Goal: Task Accomplishment & Management: Use online tool/utility

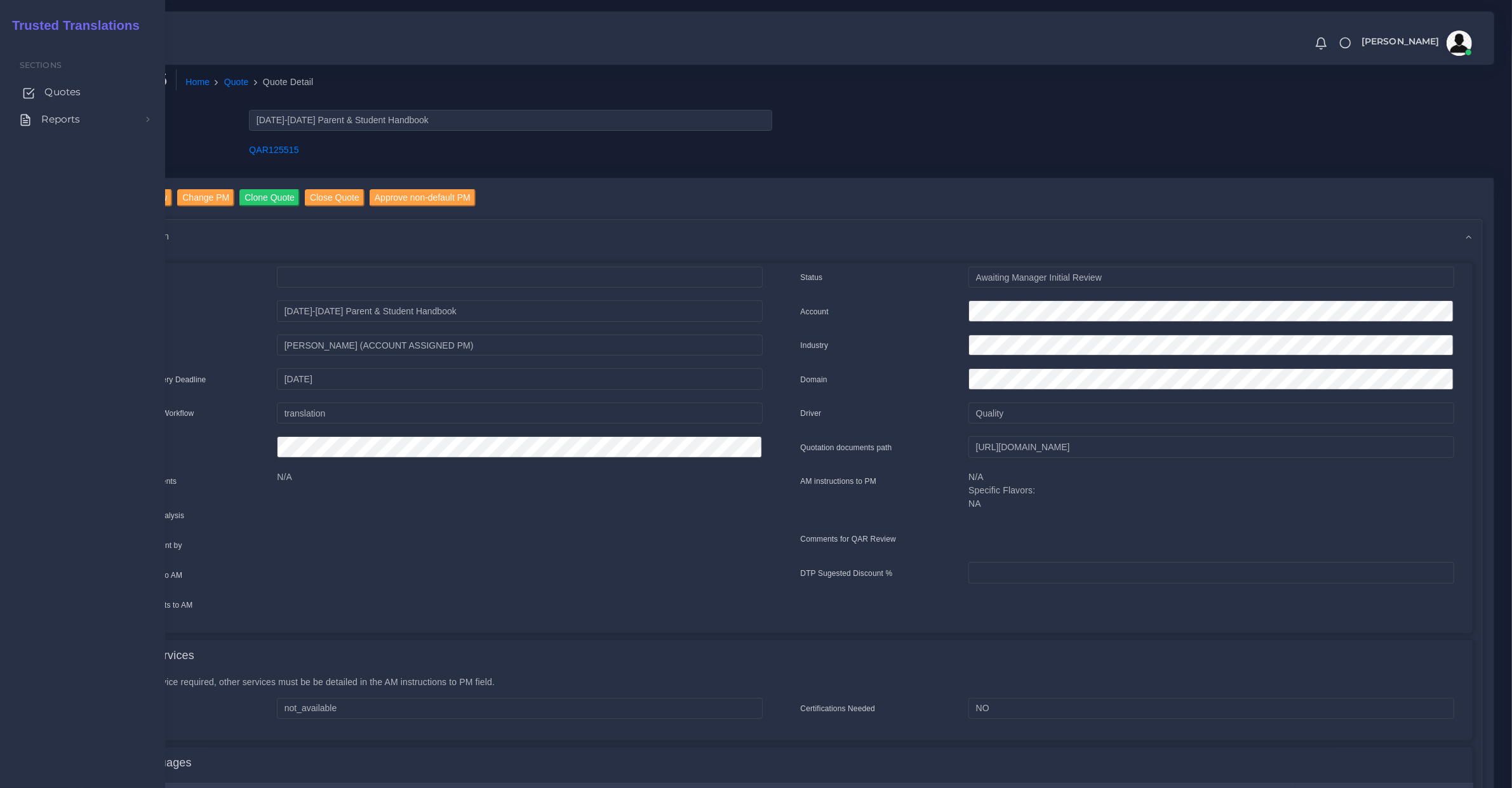
click at [36, 93] on link "Quotes" at bounding box center [82, 92] width 146 height 27
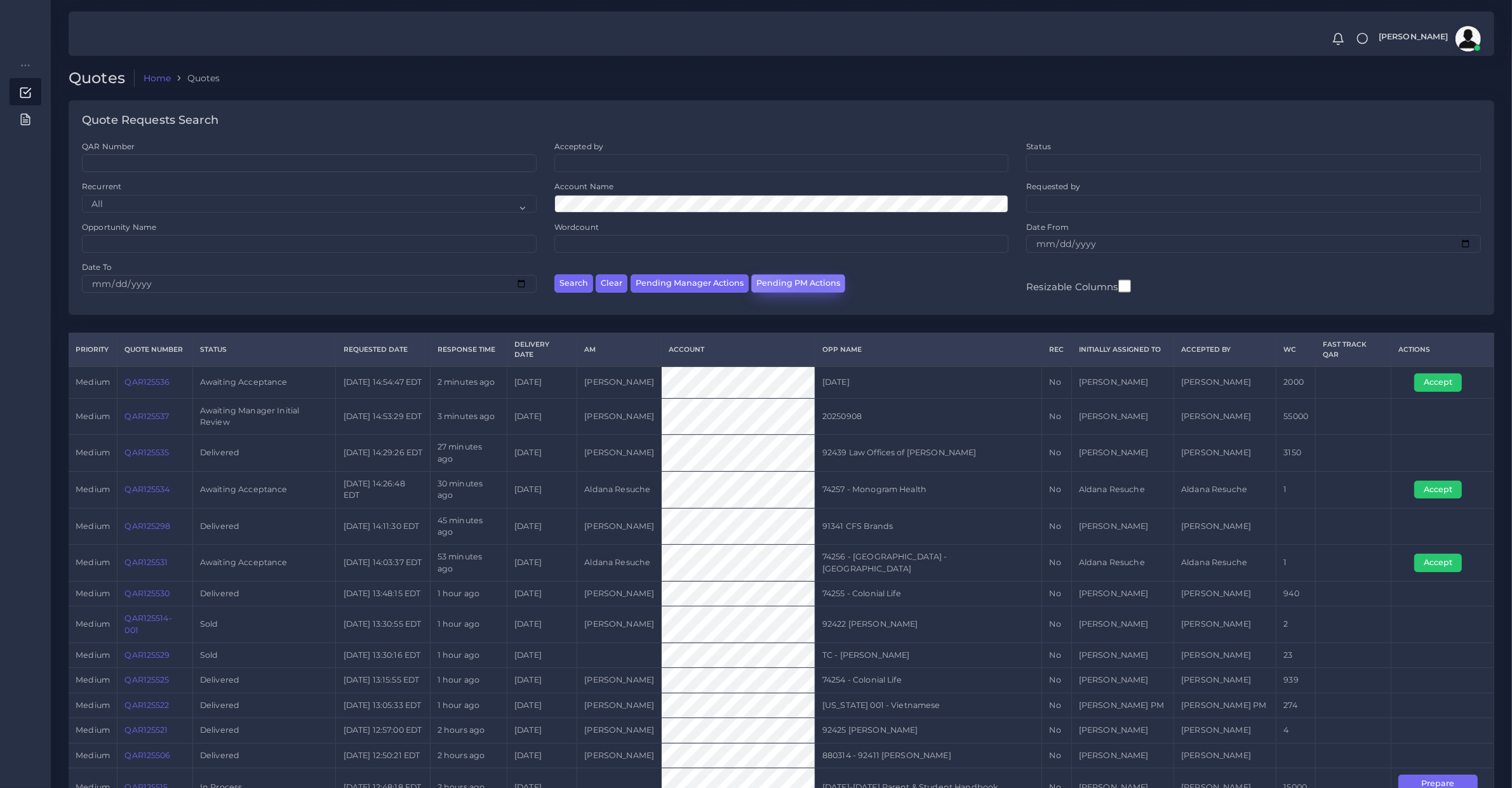
click at [810, 283] on button "Pending PM Actions" at bounding box center [798, 283] width 94 height 19
select select "awaiting_acceptance"
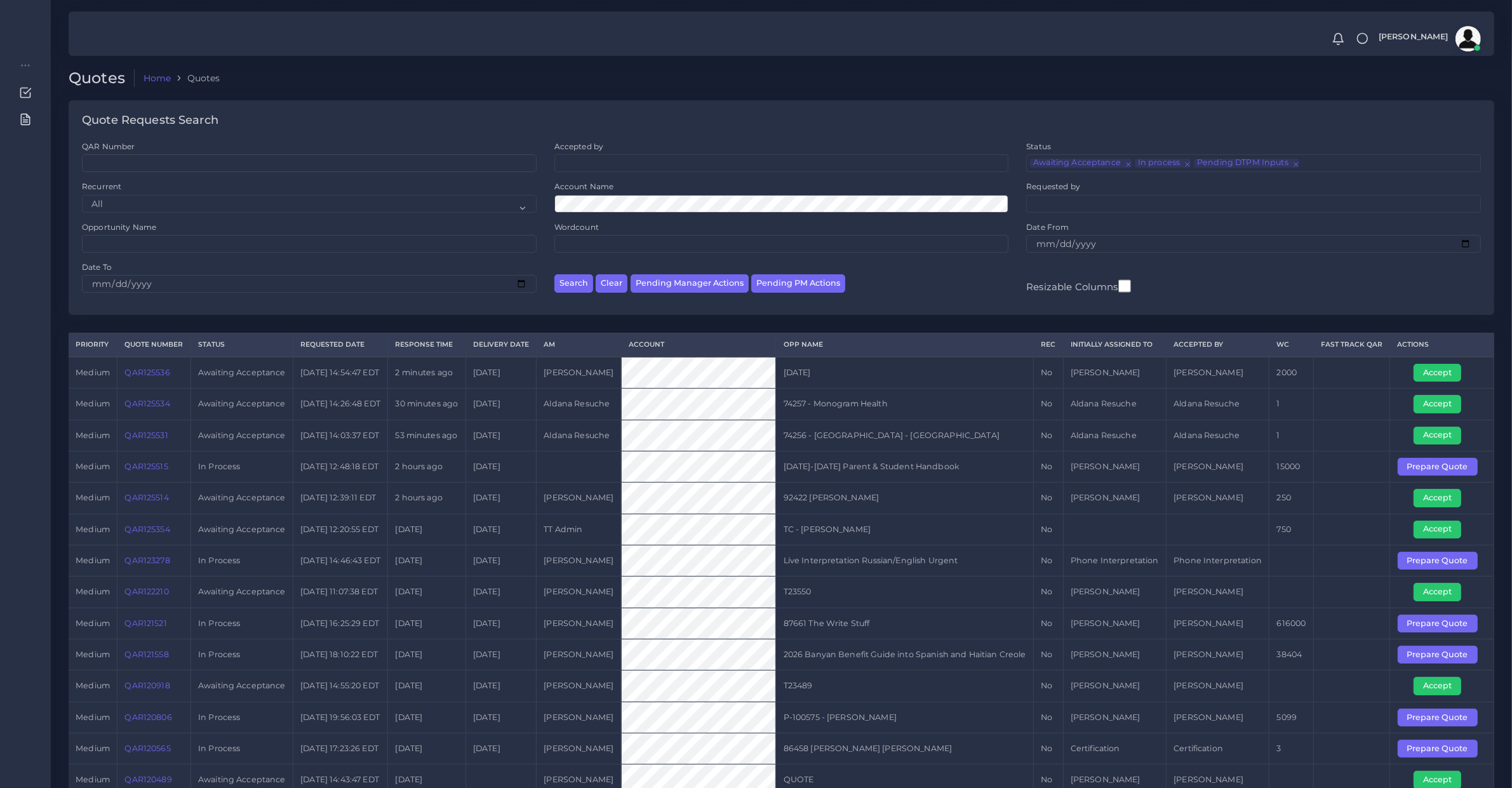
click at [720, 294] on div "Search Clear Pending Manager Actions Pending PM Actions" at bounding box center [781, 282] width 472 height 40
click at [718, 290] on button "Pending Manager Actions" at bounding box center [689, 283] width 118 height 19
select select "awaiting_manager_initial_review"
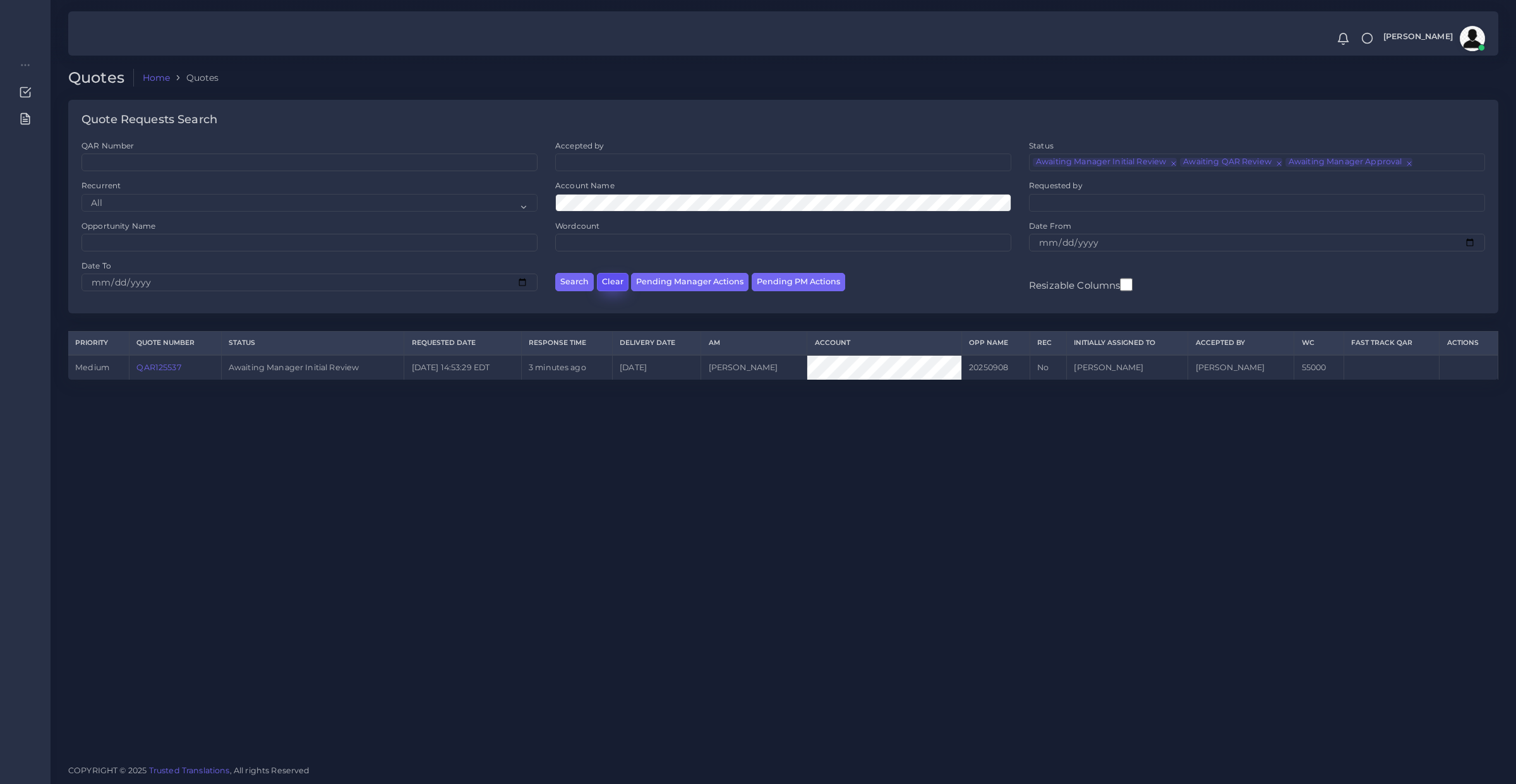
click at [603, 276] on button "Clear" at bounding box center [613, 282] width 32 height 19
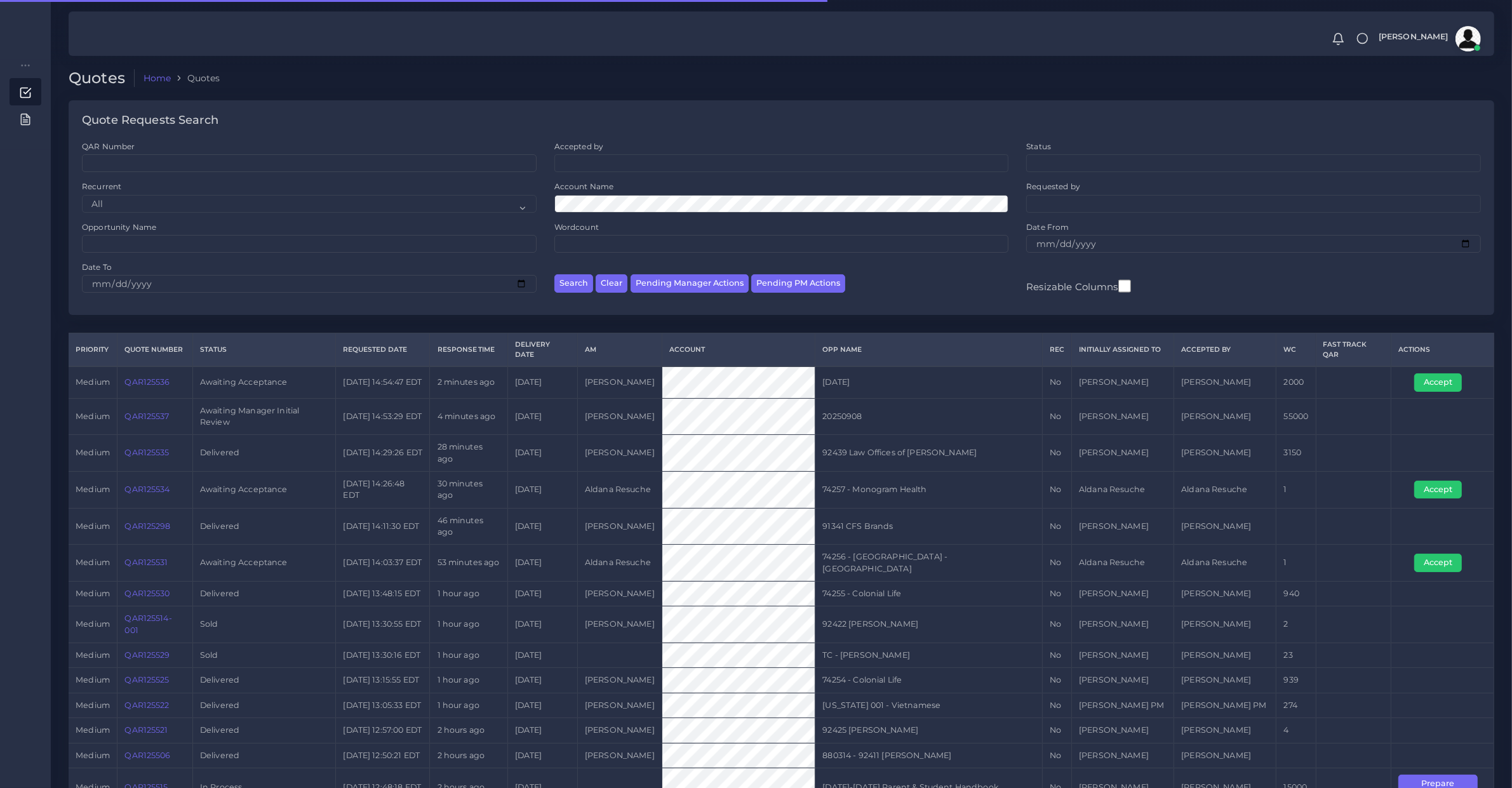
click at [576, 194] on div "Account Name" at bounding box center [781, 196] width 454 height 31
click at [554, 274] on button "Search" at bounding box center [573, 283] width 39 height 19
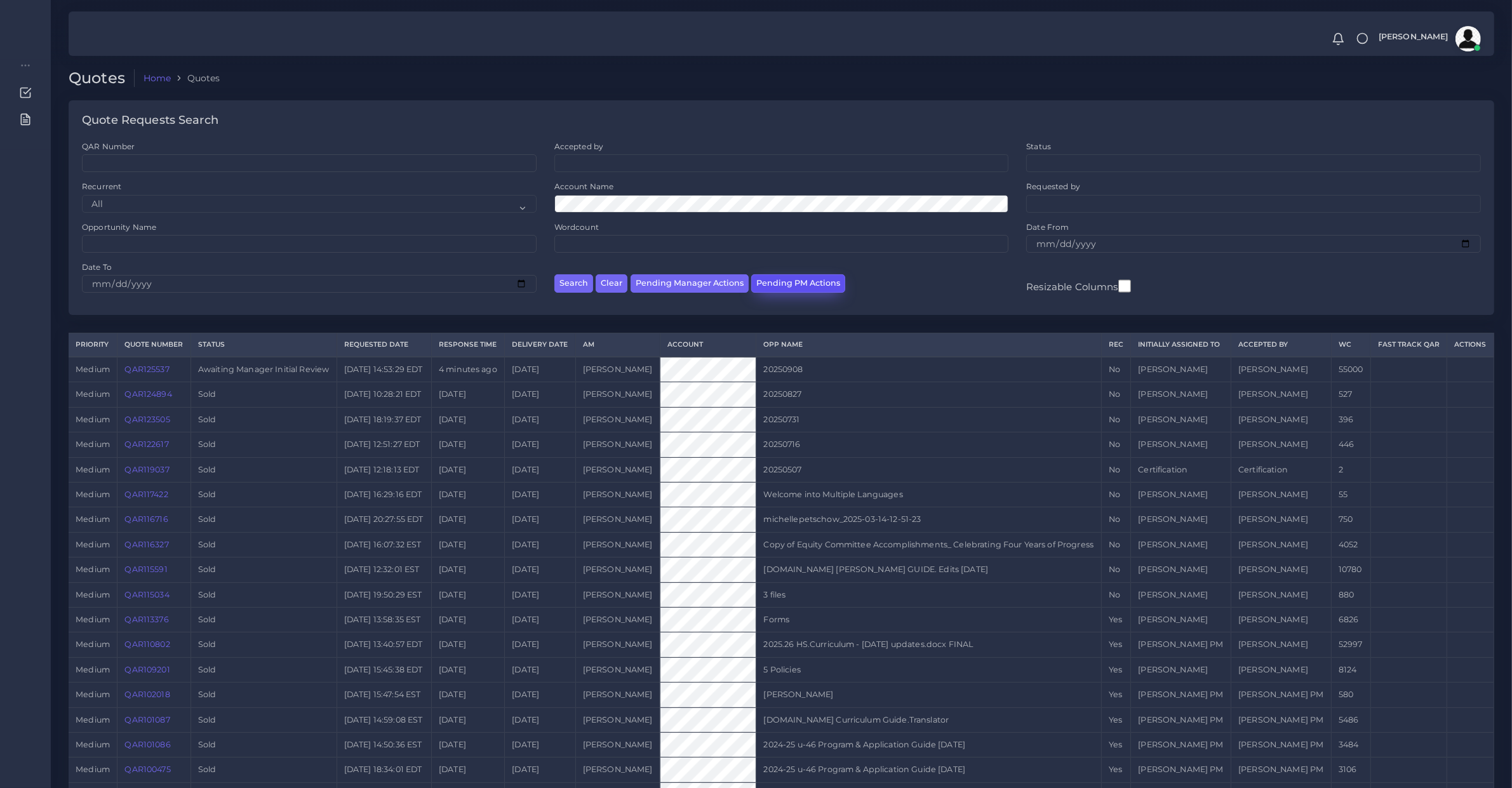
click at [785, 289] on button "Pending PM Actions" at bounding box center [798, 283] width 94 height 19
select select "awaiting_acceptance"
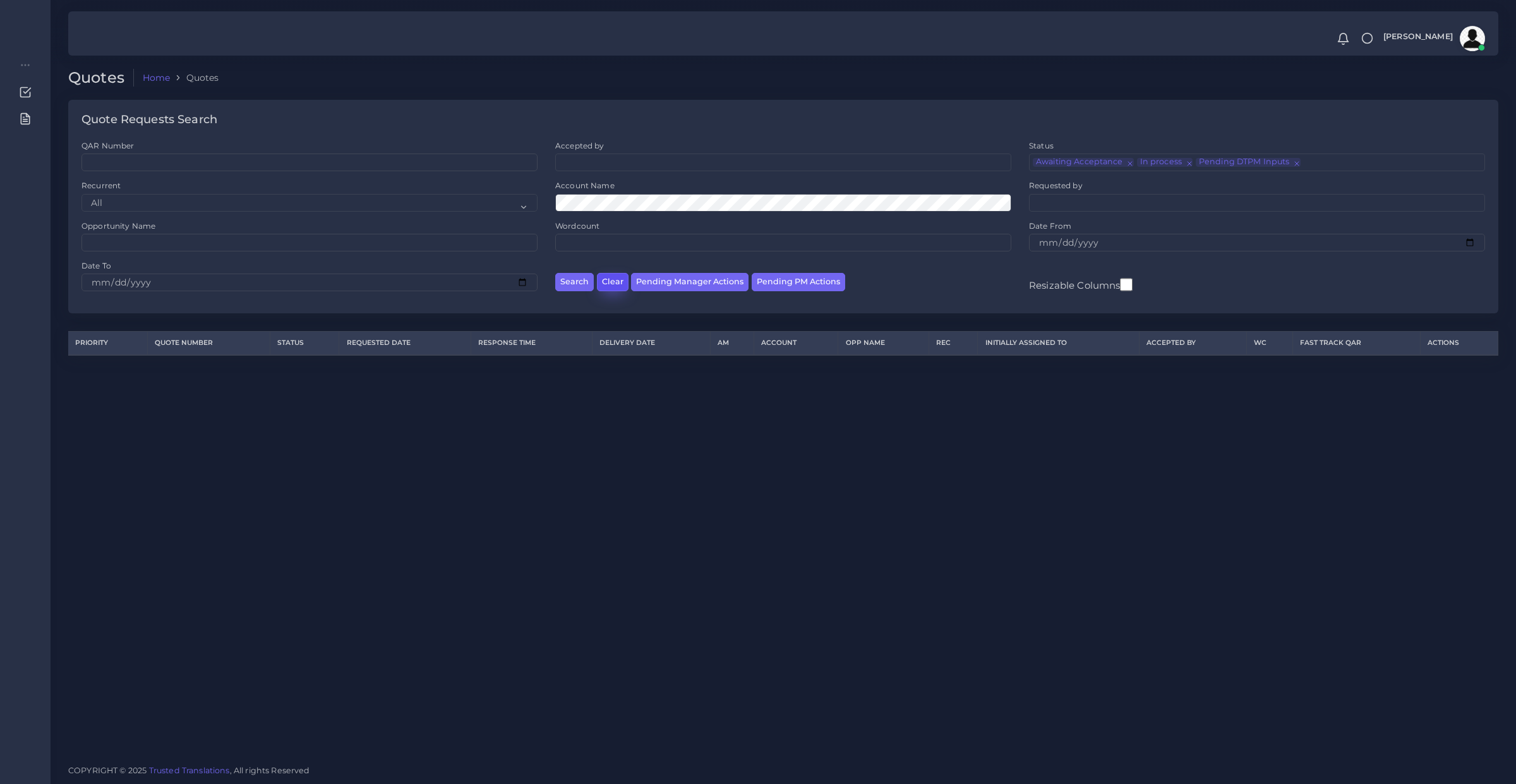
click at [608, 280] on button "Clear" at bounding box center [613, 282] width 32 height 19
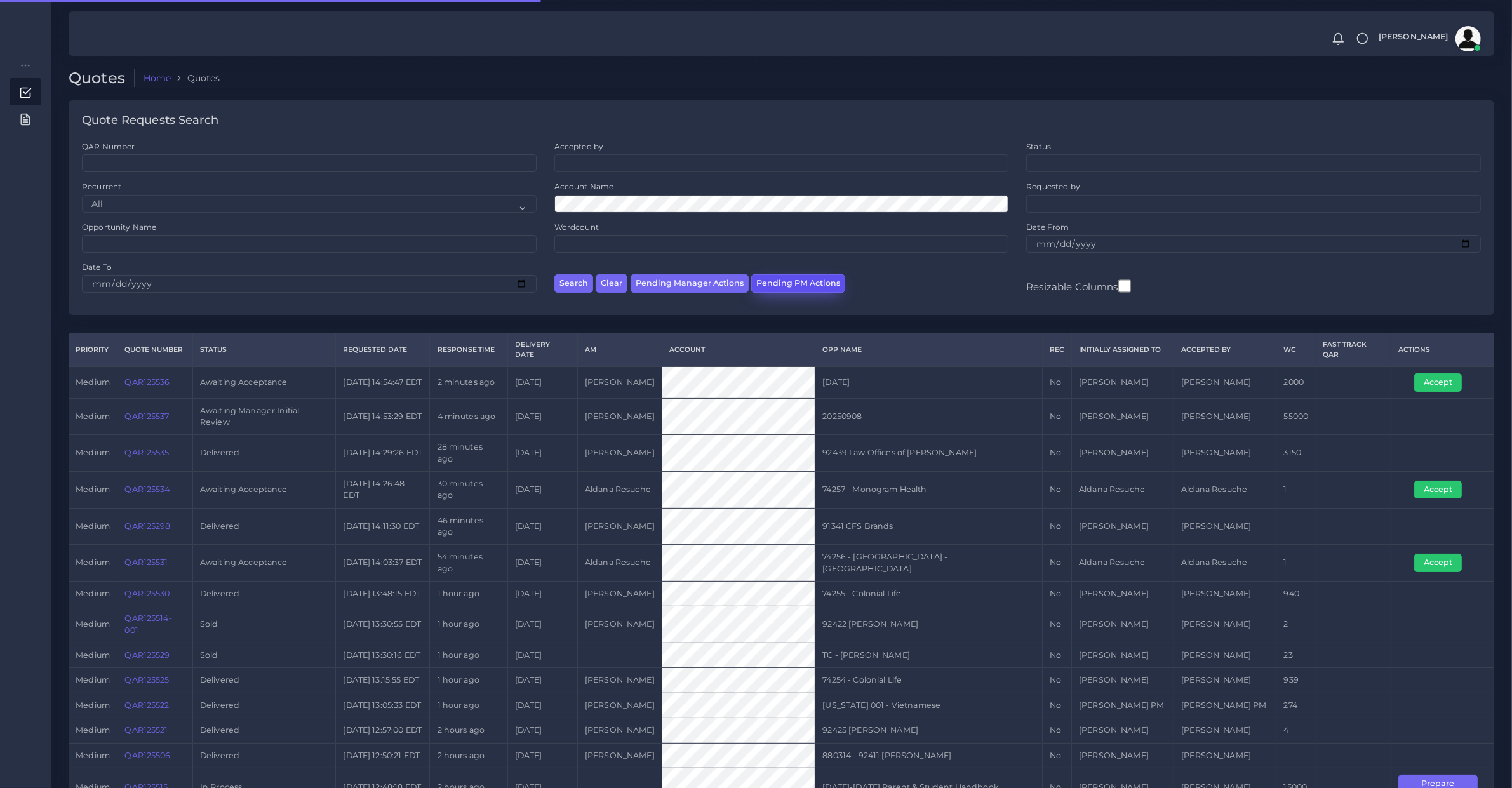
click at [788, 279] on button "Pending PM Actions" at bounding box center [798, 283] width 94 height 19
select select "awaiting_acceptance"
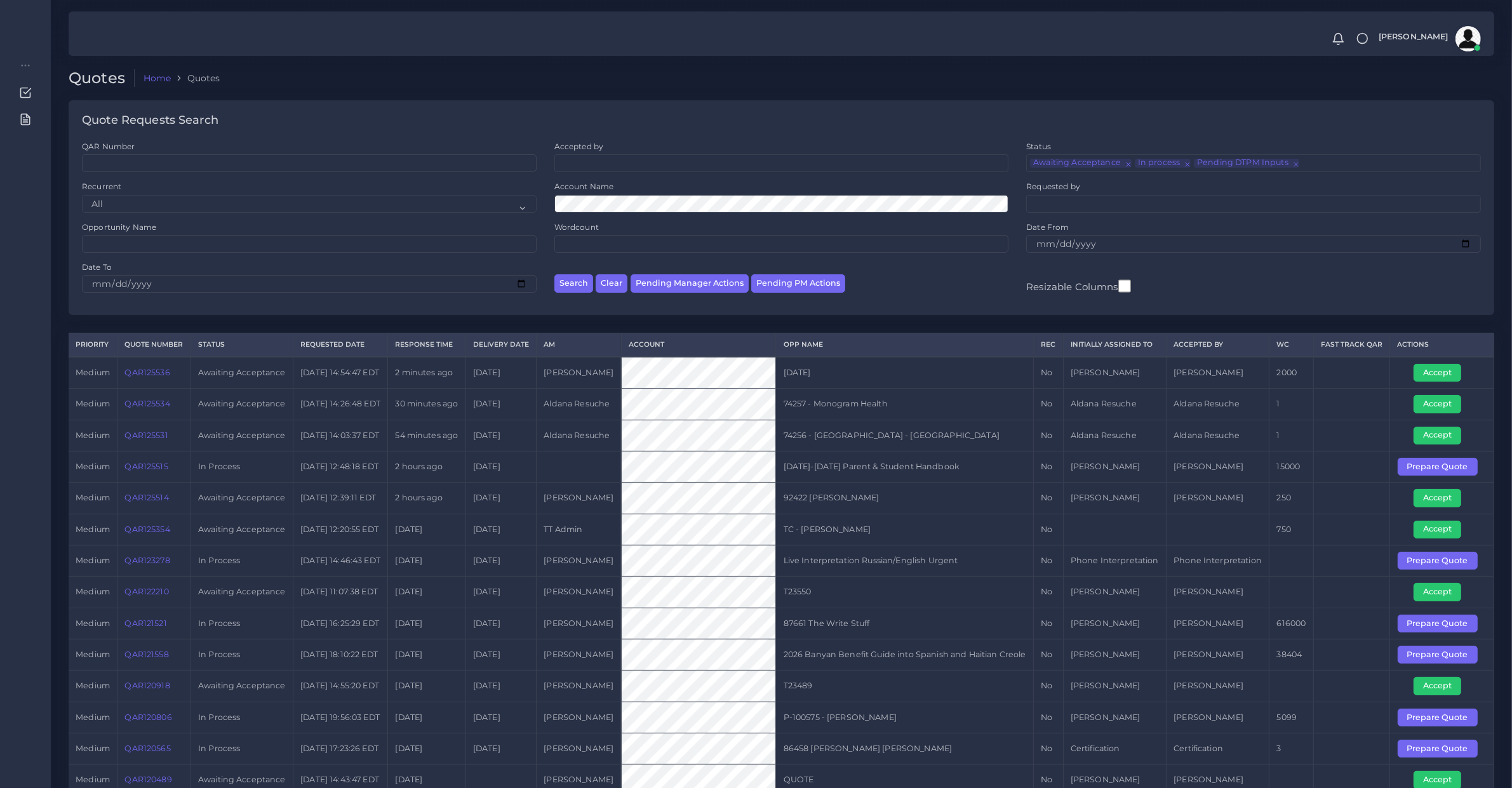
click at [139, 482] on td "QAR125515" at bounding box center [154, 466] width 73 height 31
copy link "QAR125515"
click at [1442, 476] on button "Prepare Quote" at bounding box center [1438, 467] width 80 height 18
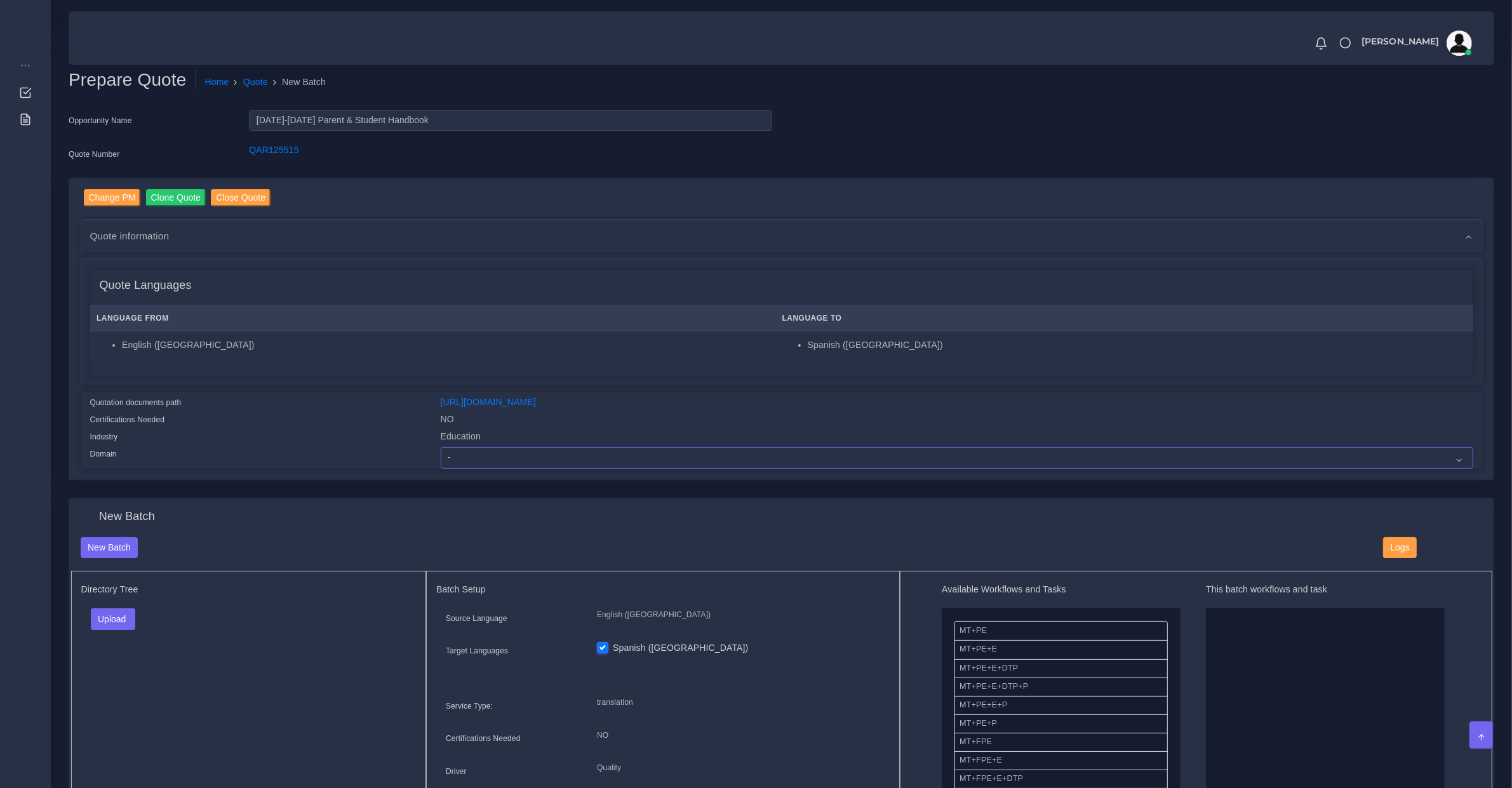
click at [535, 452] on select "- Advertising and Media Agriculture, Forestry and Fishing Architecture, Buildin…" at bounding box center [957, 457] width 1033 height 21
select select "Education"
click at [441, 447] on select "- Advertising and Media Agriculture, Forestry and Fishing Architecture, Buildin…" at bounding box center [957, 457] width 1033 height 21
click at [105, 619] on button "Upload" at bounding box center [113, 618] width 45 height 21
click at [129, 674] on div "Folder Files" at bounding box center [135, 659] width 89 height 51
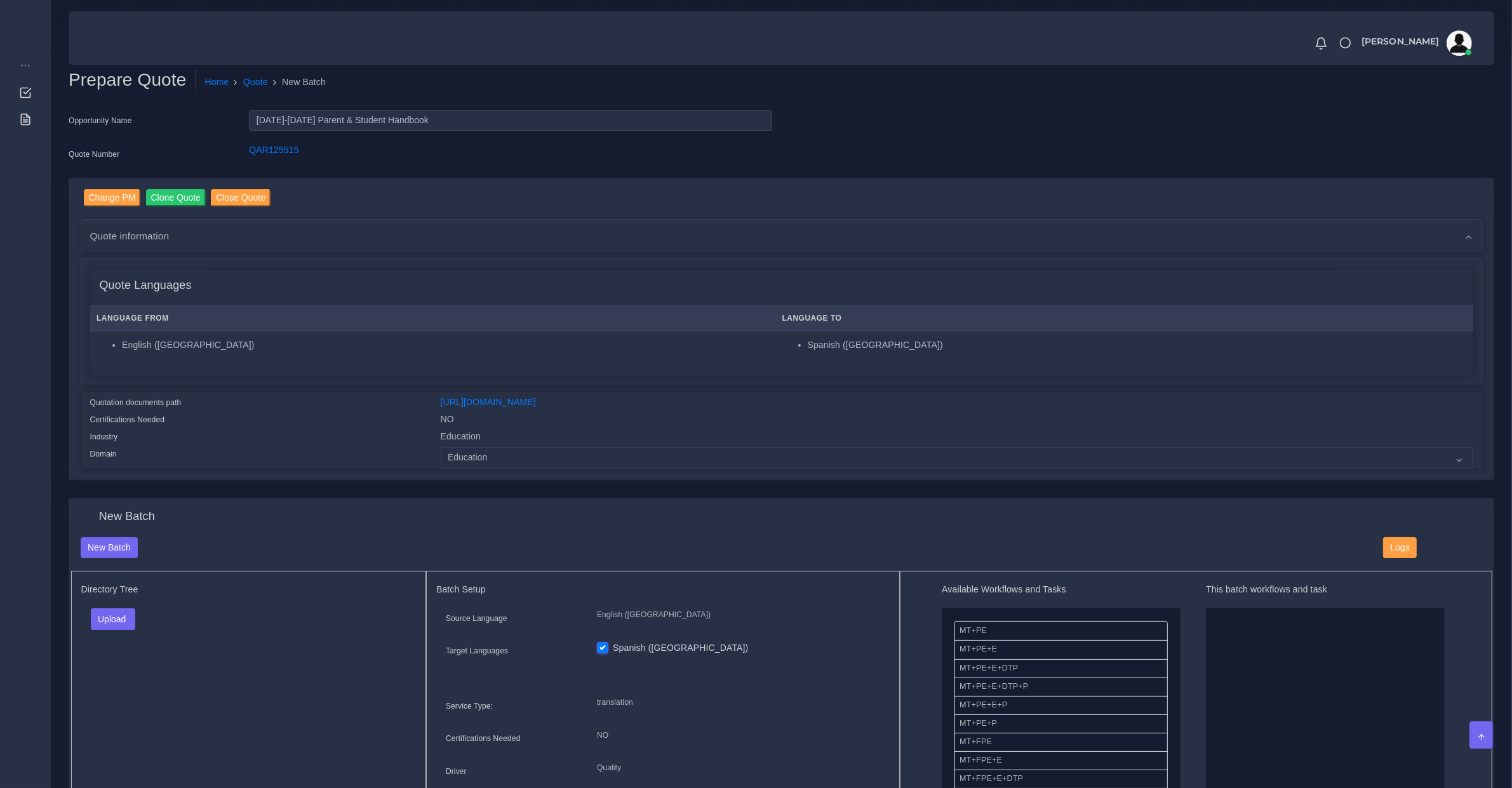
click at [126, 658] on div "Directory Tree Upload Folder Files un/check all" at bounding box center [249, 726] width 355 height 312
drag, startPoint x: 118, startPoint y: 629, endPoint x: 118, endPoint y: 607, distance: 22.0
click at [118, 624] on div "Upload Folder Files un/check all" at bounding box center [249, 623] width 335 height 30
drag, startPoint x: 118, startPoint y: 607, endPoint x: 114, endPoint y: 646, distance: 39.2
click at [118, 610] on button "Upload" at bounding box center [113, 618] width 45 height 21
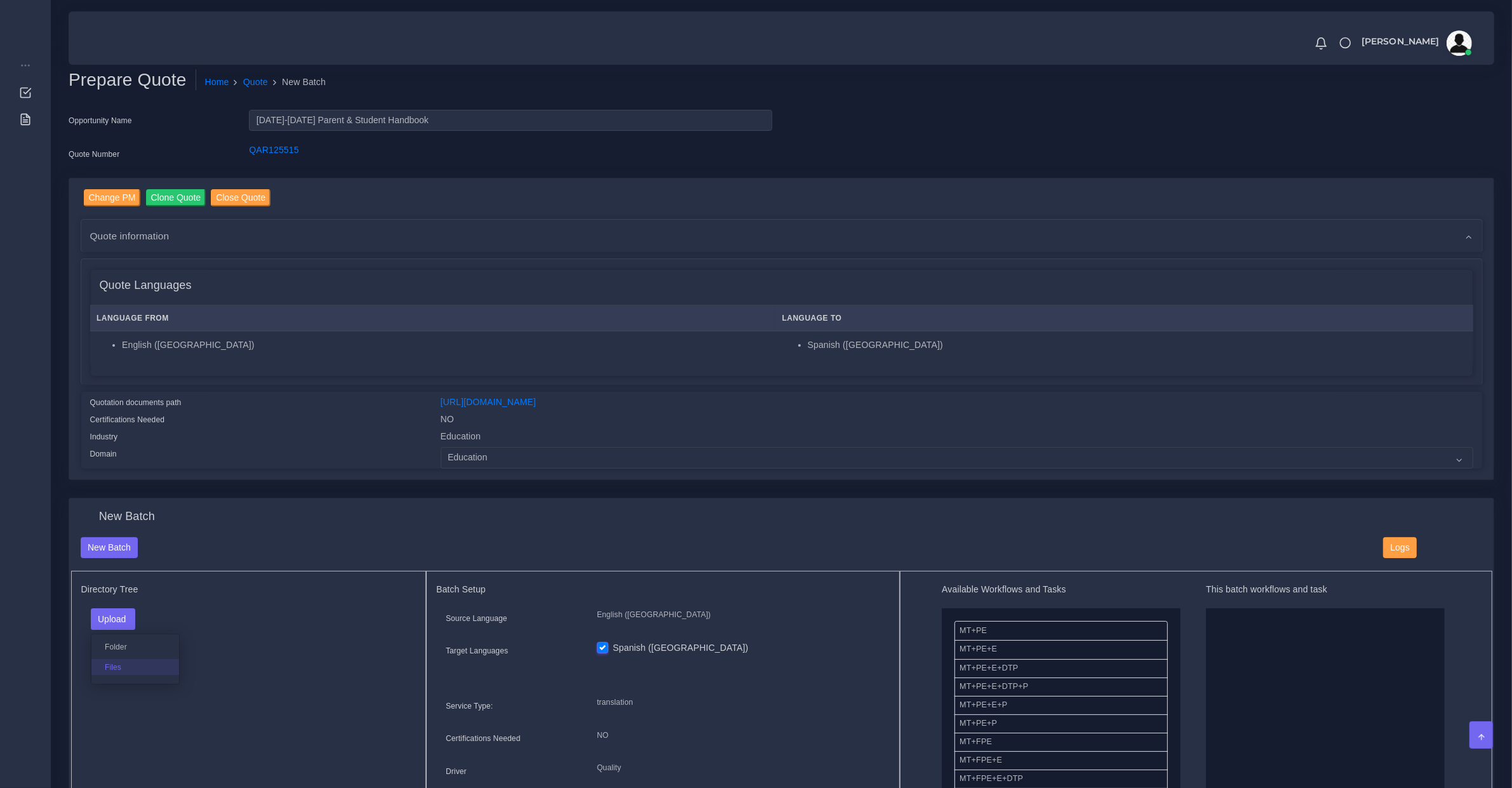
click at [124, 659] on label "Files" at bounding box center [135, 667] width 88 height 16
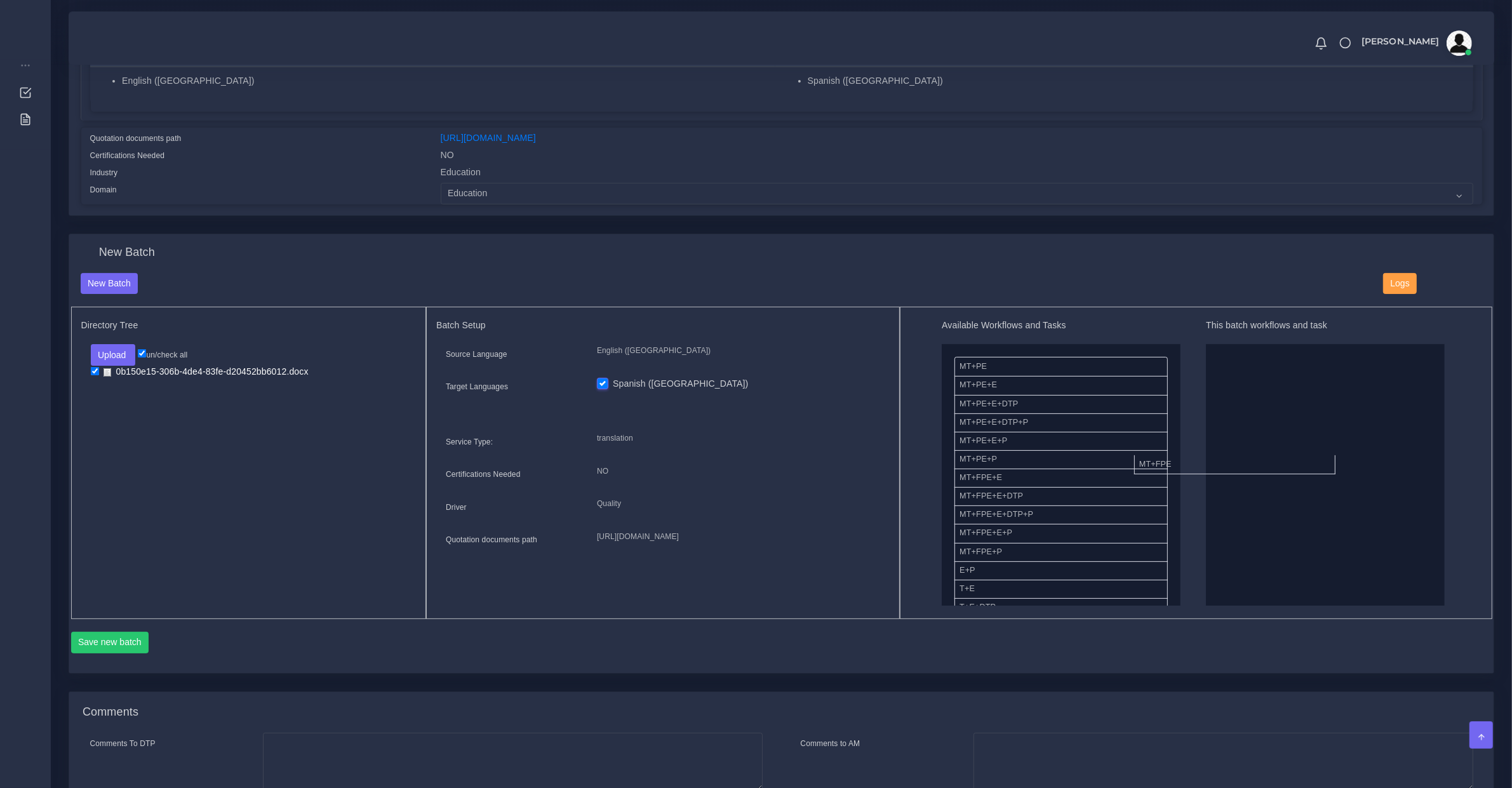
drag, startPoint x: 1008, startPoint y: 481, endPoint x: 1454, endPoint y: 484, distance: 446.0
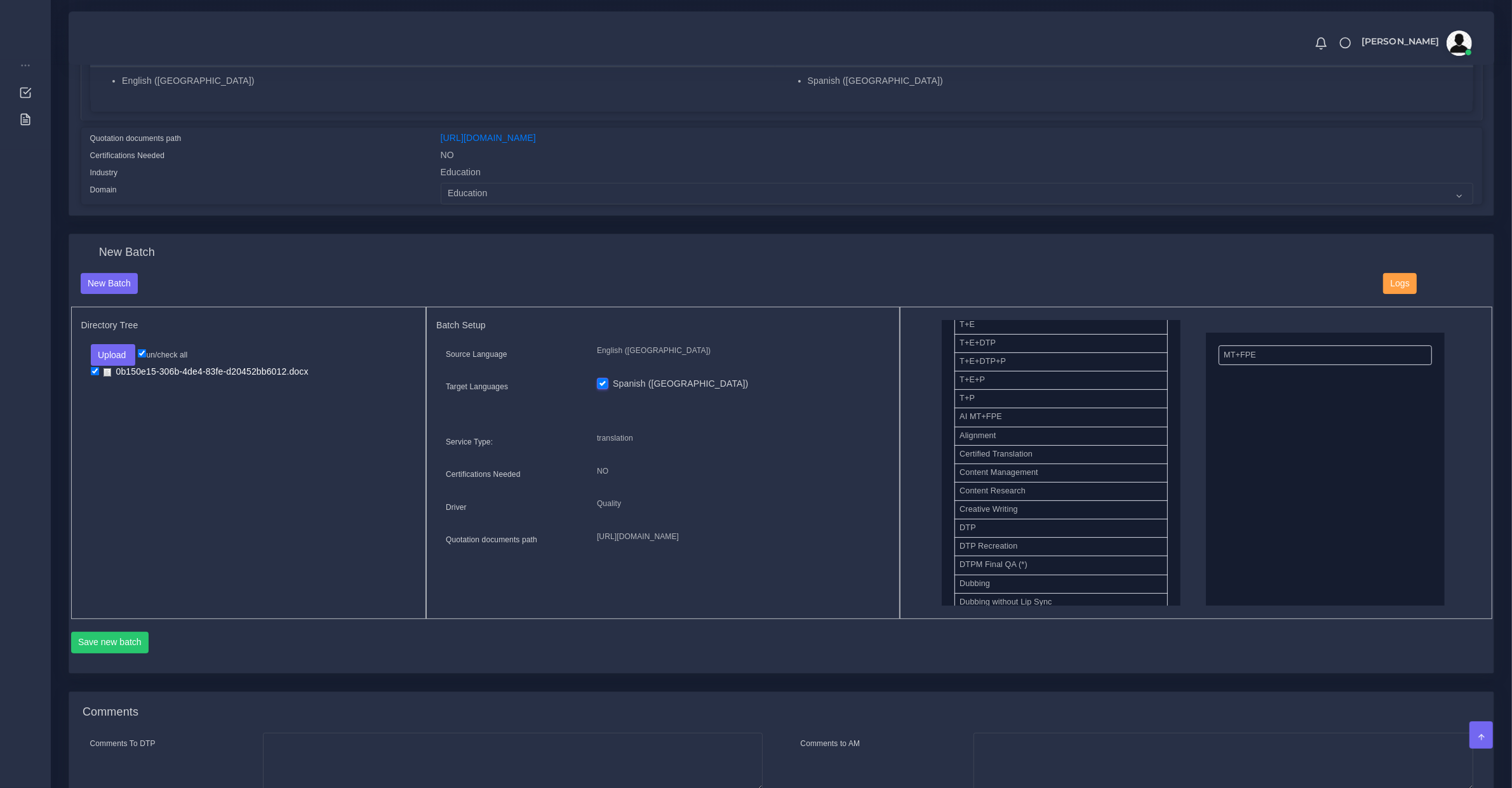
scroll to position [626, 0]
drag, startPoint x: 975, startPoint y: 413, endPoint x: 1227, endPoint y: 332, distance: 264.7
drag, startPoint x: 995, startPoint y: 527, endPoint x: 1437, endPoint y: 517, distance: 442.1
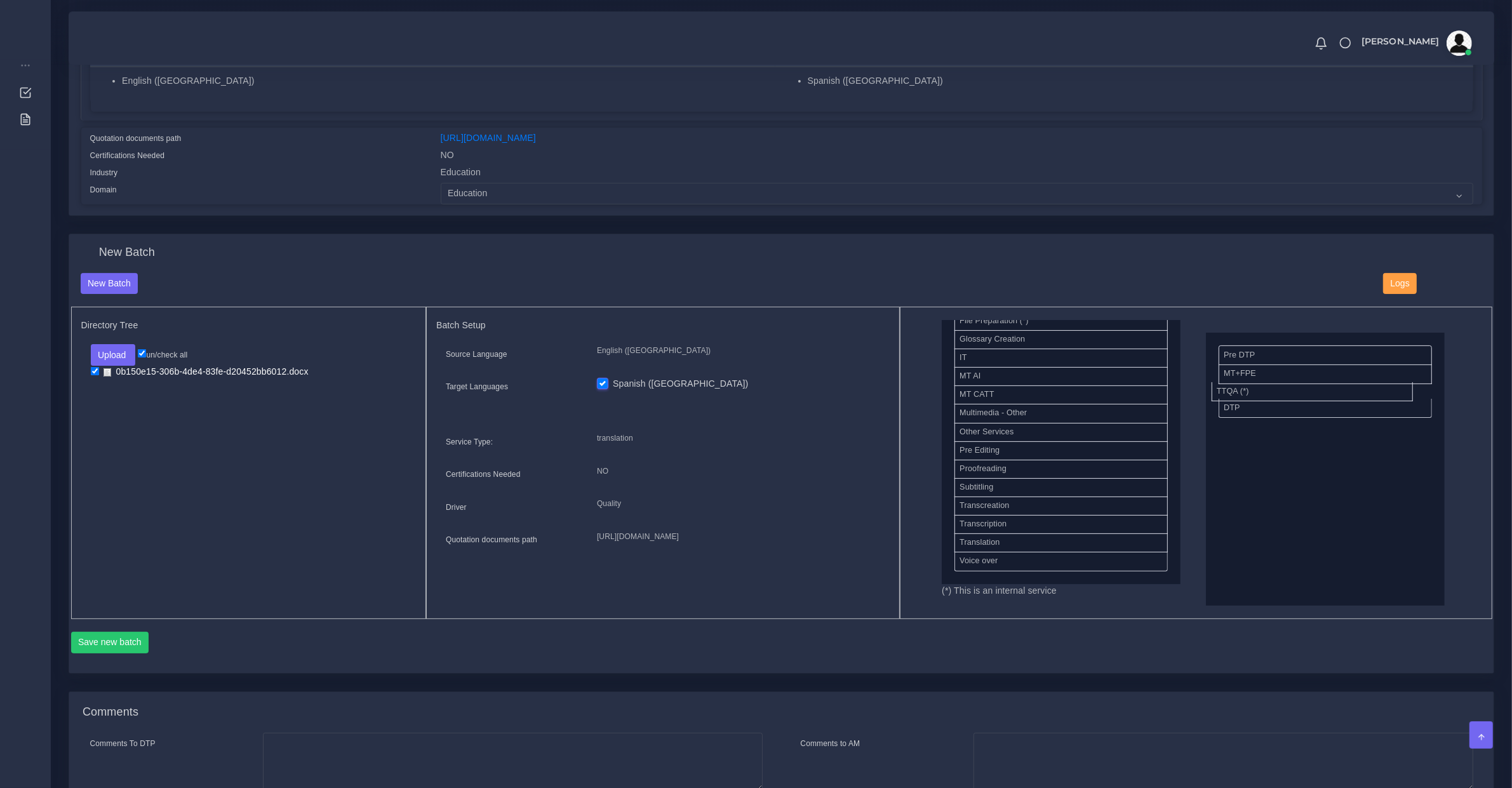
drag, startPoint x: 1010, startPoint y: 537, endPoint x: 1267, endPoint y: 385, distance: 298.6
click at [124, 638] on button "Save new batch" at bounding box center [110, 642] width 78 height 21
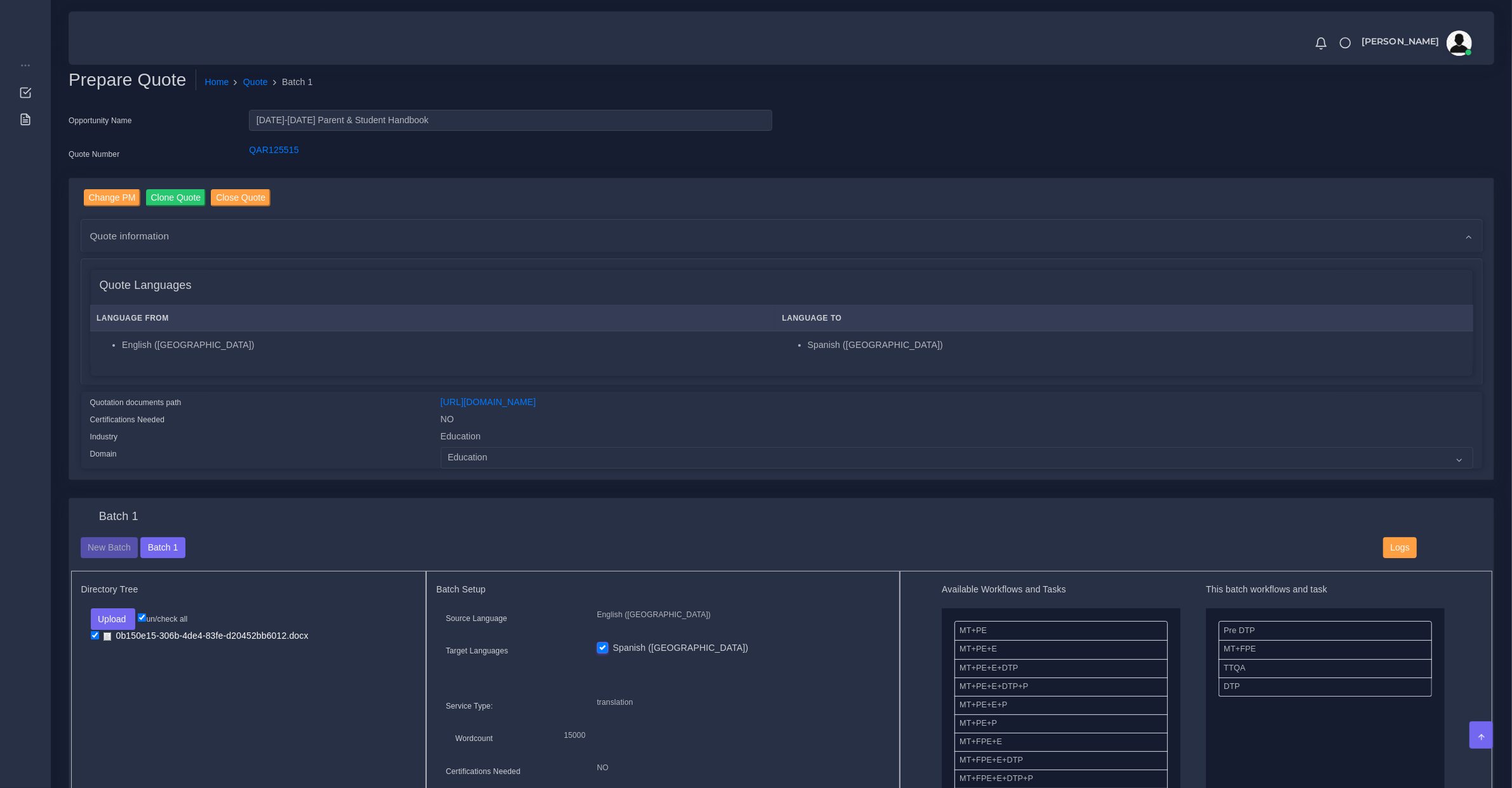
click at [129, 233] on span "Quote information" at bounding box center [130, 235] width 80 height 15
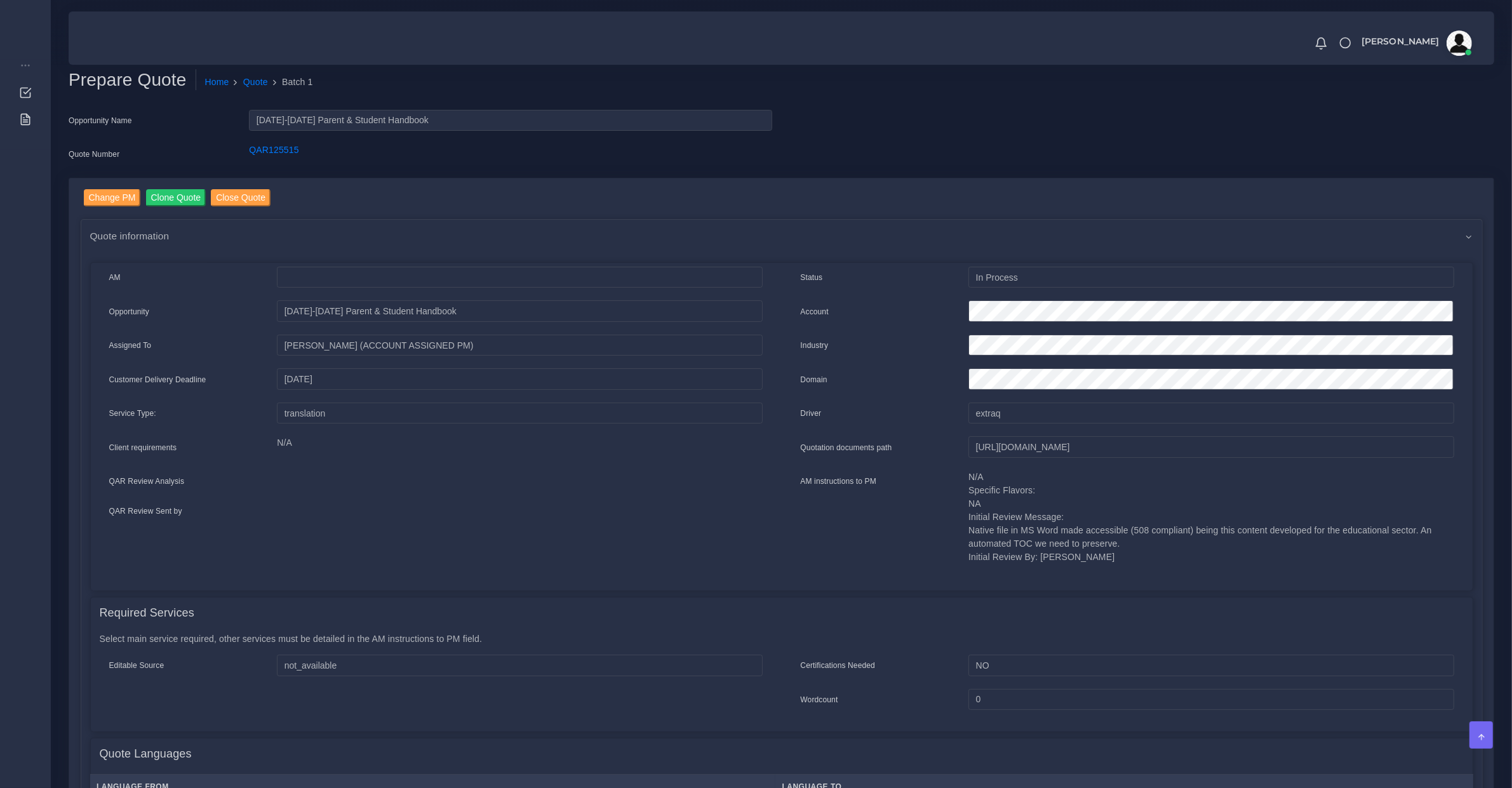
click at [448, 442] on p "N/A" at bounding box center [519, 442] width 485 height 13
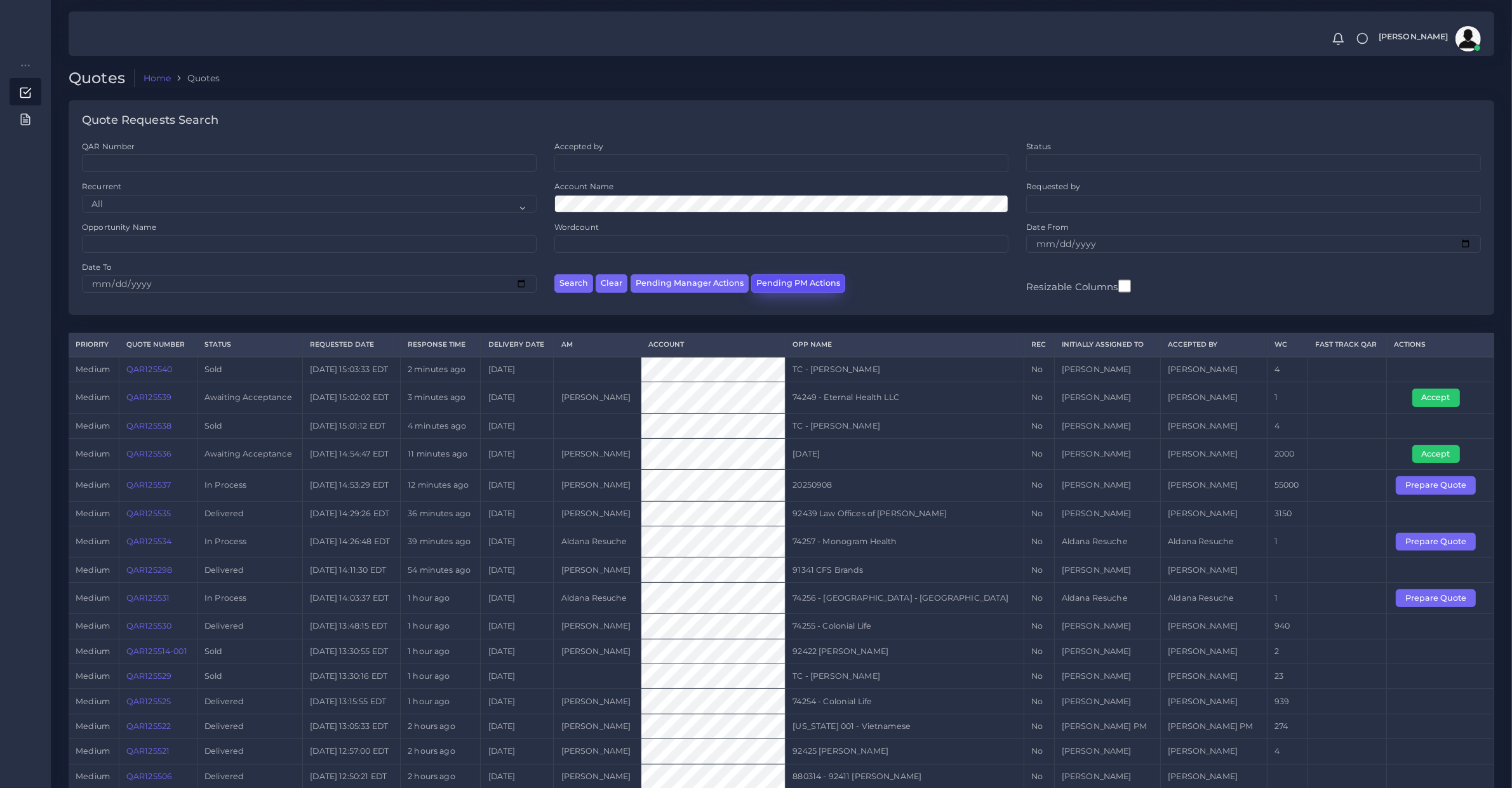
click at [789, 280] on button "Pending PM Actions" at bounding box center [798, 283] width 94 height 19
select select "awaiting_acceptance"
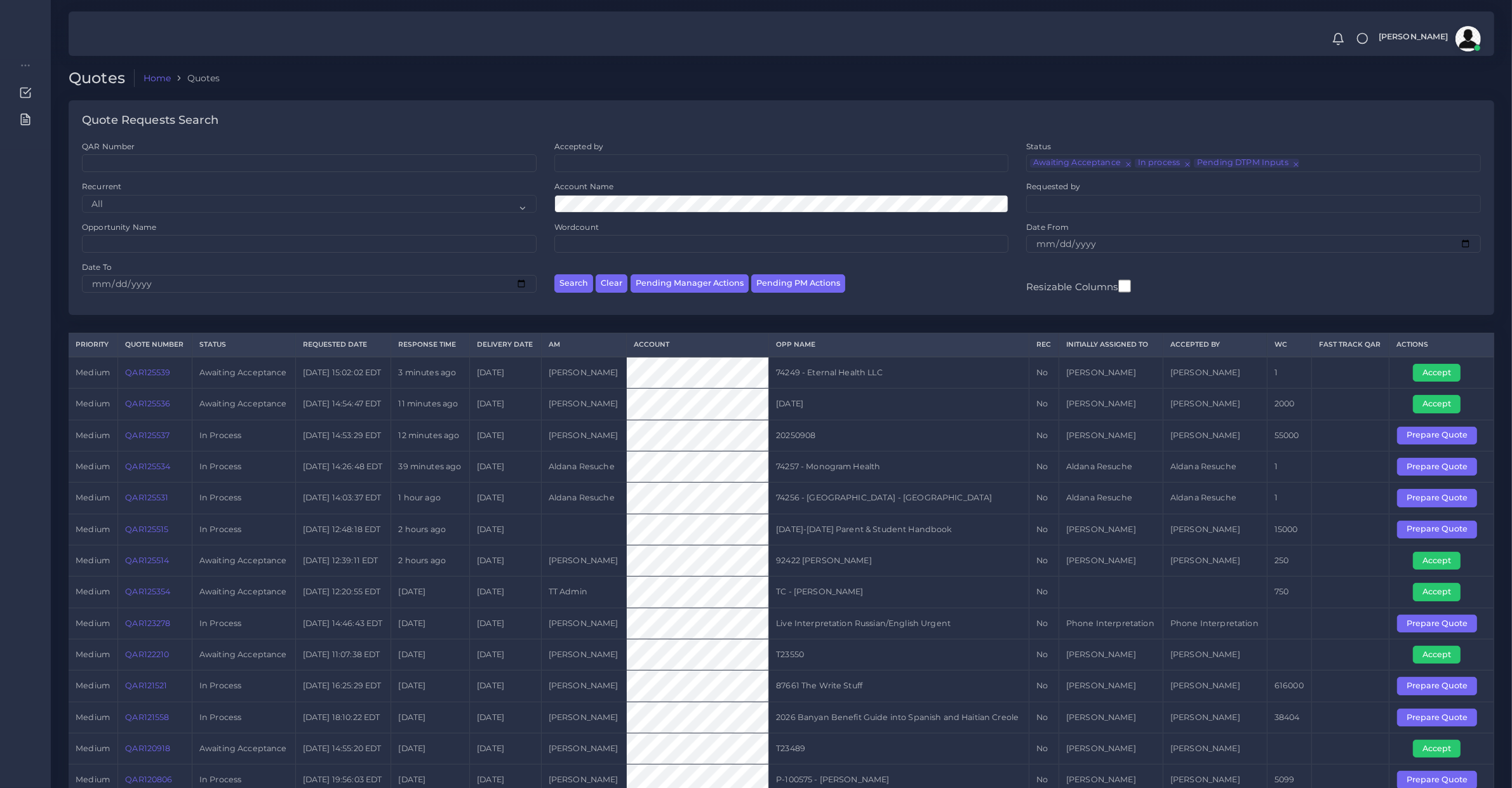
click at [149, 420] on td "QAR125536" at bounding box center [155, 404] width 74 height 31
click at [150, 420] on td "QAR125536" at bounding box center [155, 404] width 74 height 31
copy link "QAR125536"
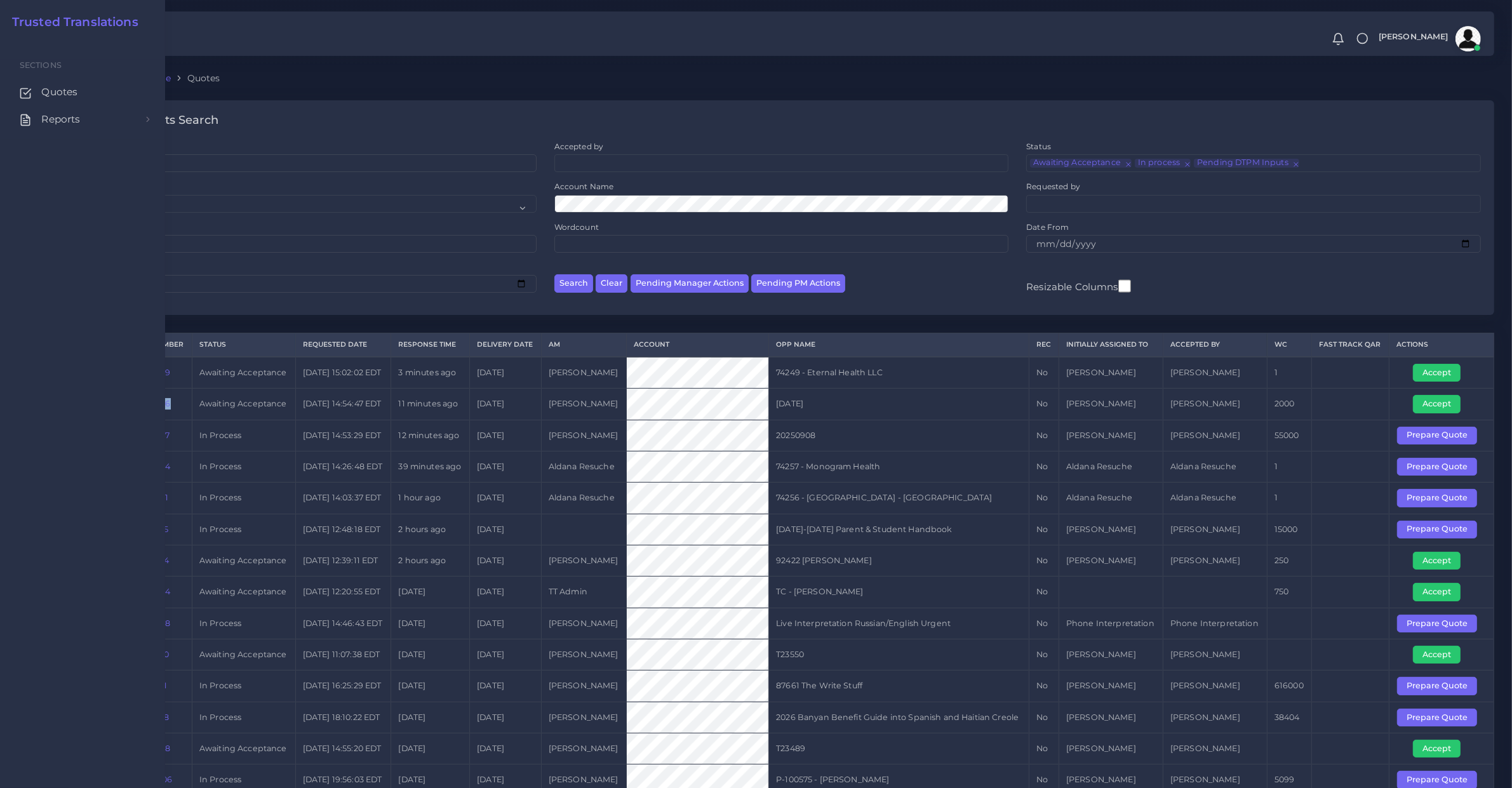
click at [0, 404] on div "Sections Quotes Reports Sales Campaigns Keywords excel processor" at bounding box center [82, 413] width 165 height 749
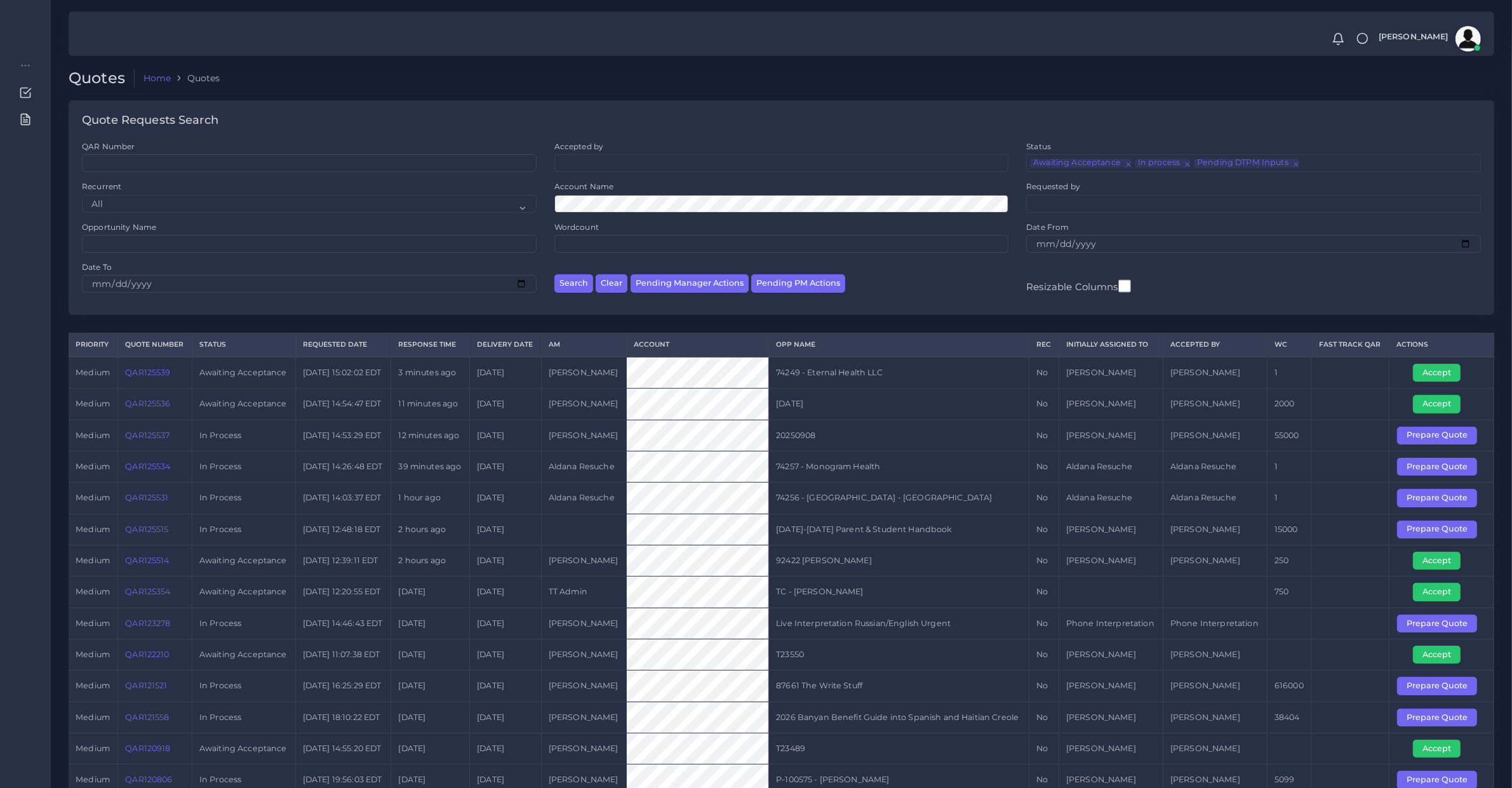
click at [806, 479] on td "74257 - Monogram Health" at bounding box center [899, 466] width 260 height 31
click at [143, 420] on td "QAR125536" at bounding box center [155, 404] width 74 height 31
click at [108, 420] on td "medium" at bounding box center [94, 404] width 50 height 31
click at [138, 408] on link "QAR125536" at bounding box center [148, 404] width 45 height 10
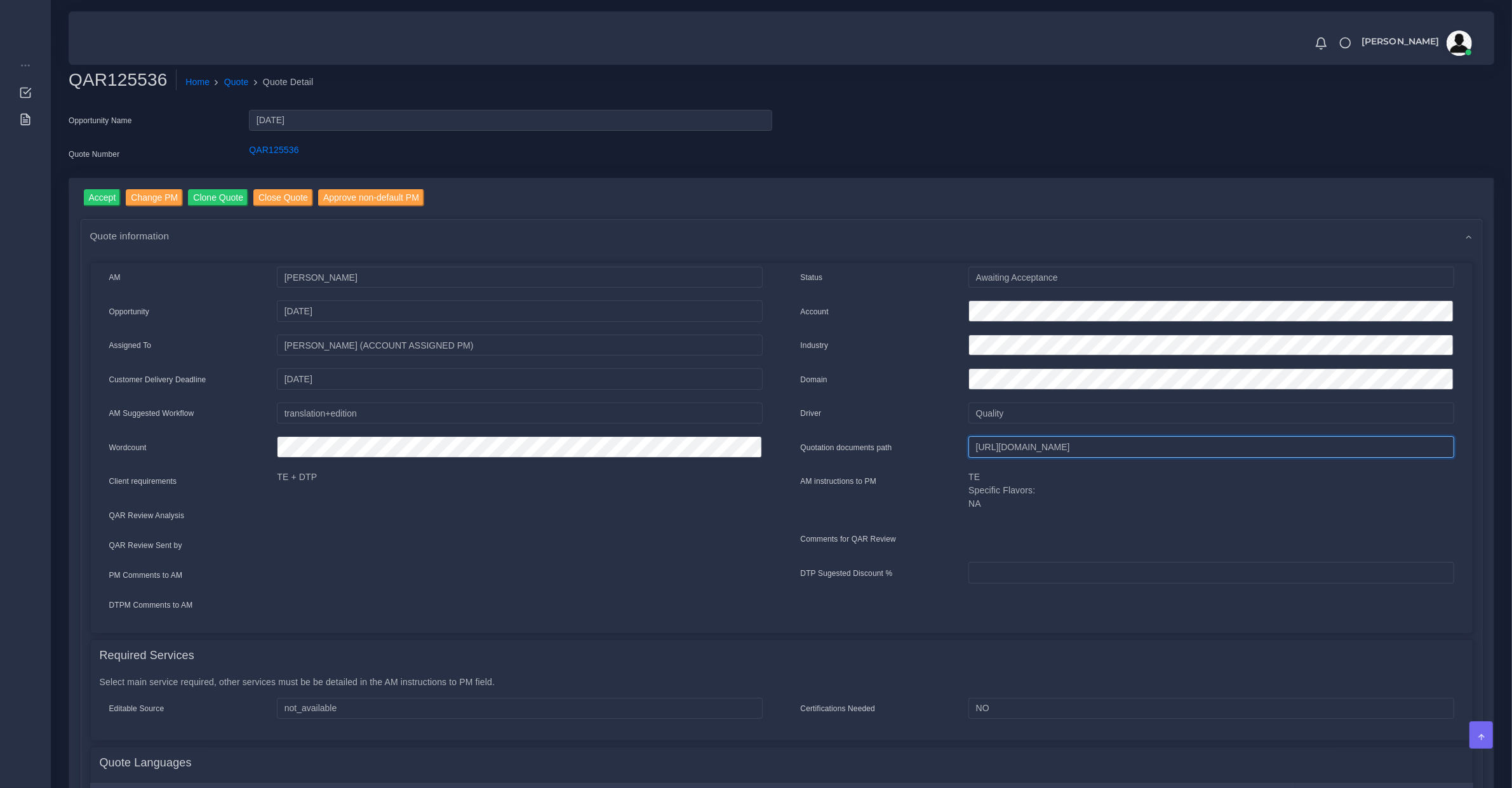
click at [1029, 449] on input "[URL][DOMAIN_NAME]" at bounding box center [1211, 447] width 485 height 21
click at [105, 197] on input "Accept" at bounding box center [103, 197] width 37 height 17
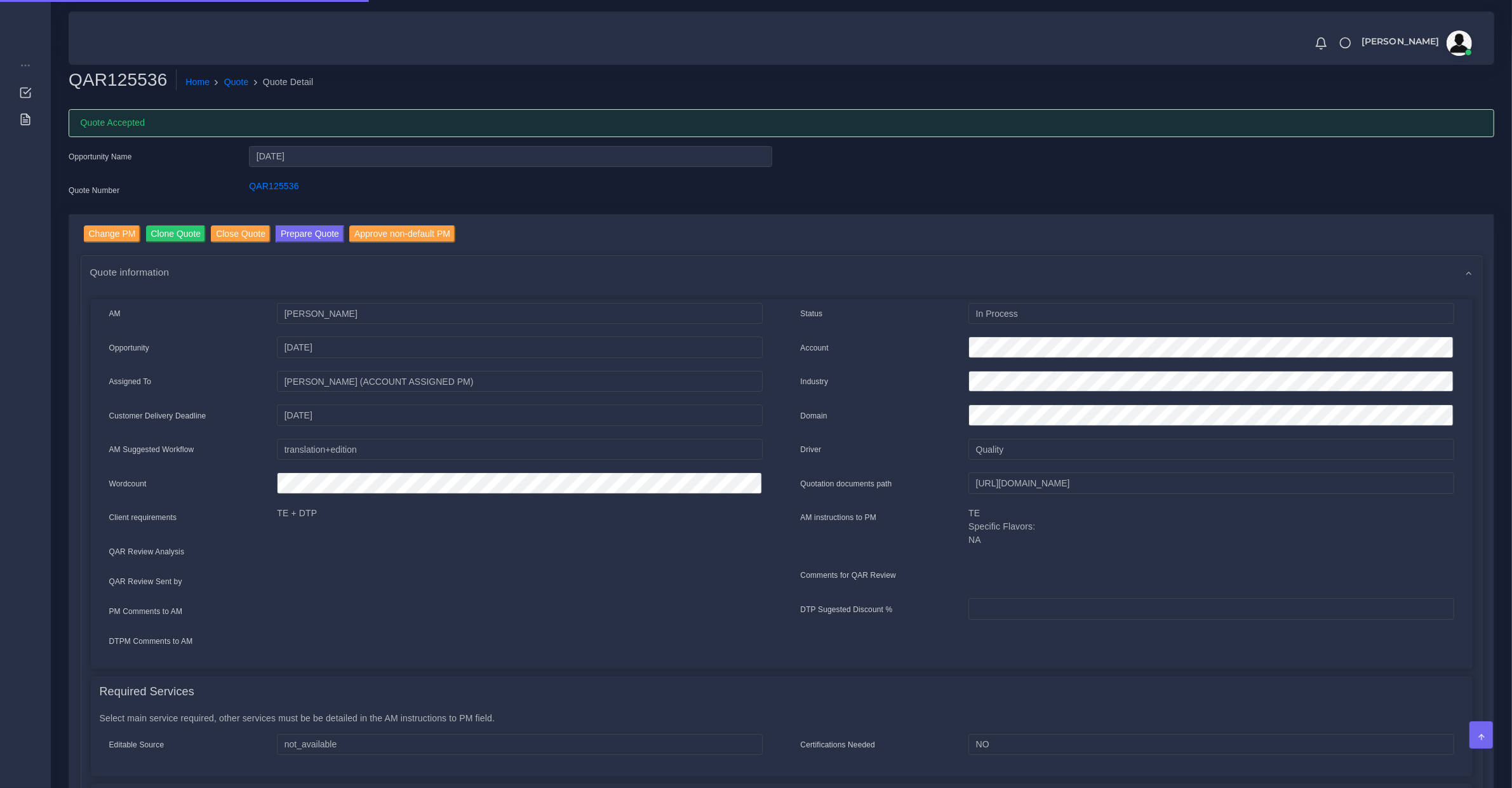
click at [294, 222] on div "Change PM Clone Quote Close Quote Prepare Quote Approve non-default PM Quote in…" at bounding box center [781, 718] width 1424 height 1007
click at [301, 226] on button "Prepare Quote" at bounding box center [310, 233] width 69 height 17
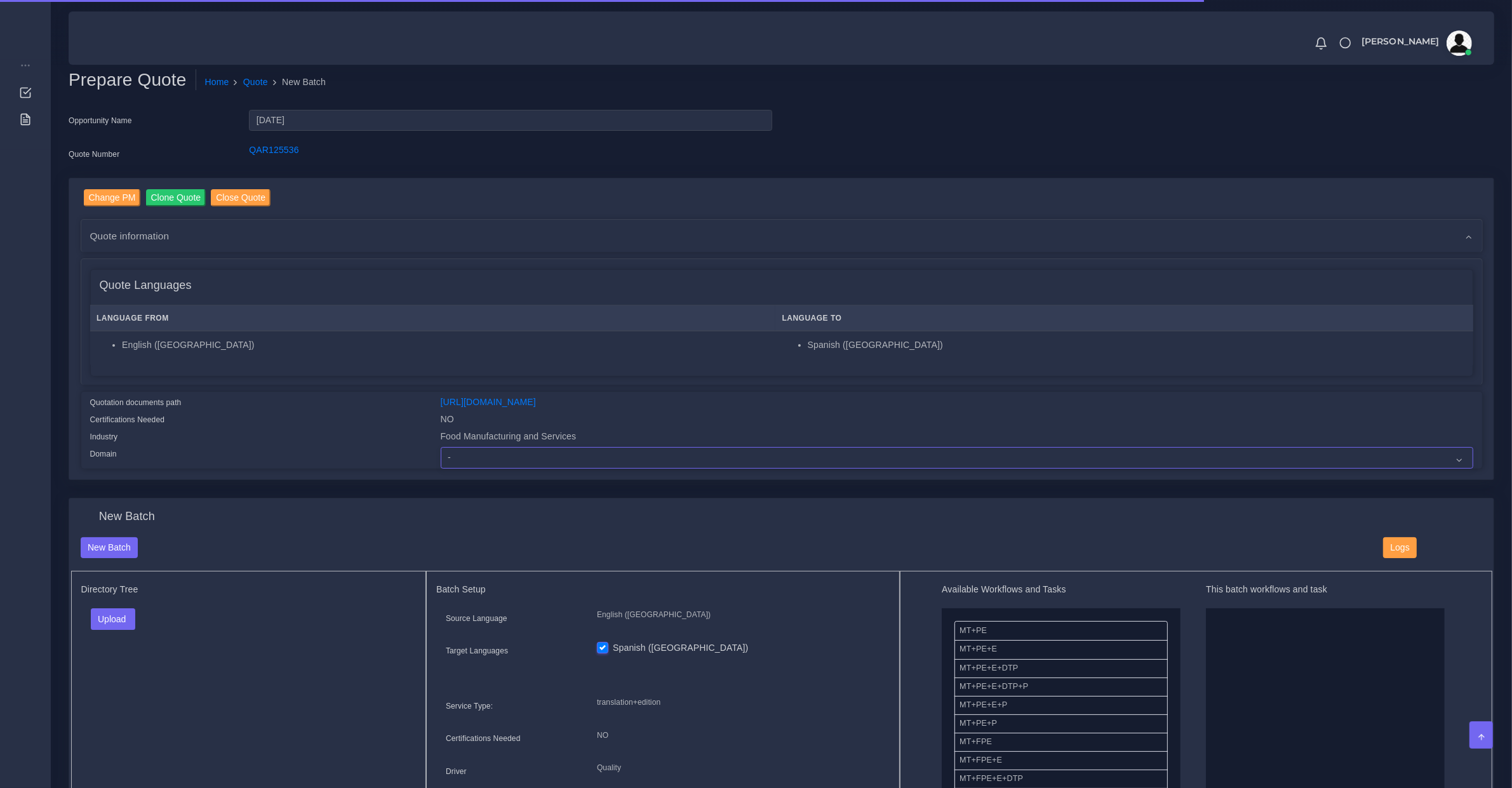
click at [467, 449] on select "- Advertising and Media Agriculture, Forestry and Fishing Architecture, Buildin…" at bounding box center [957, 457] width 1033 height 21
select select "Finance - Banking"
click at [441, 447] on select "- Advertising and Media Agriculture, Forestry and Fishing Architecture, Buildin…" at bounding box center [957, 457] width 1033 height 21
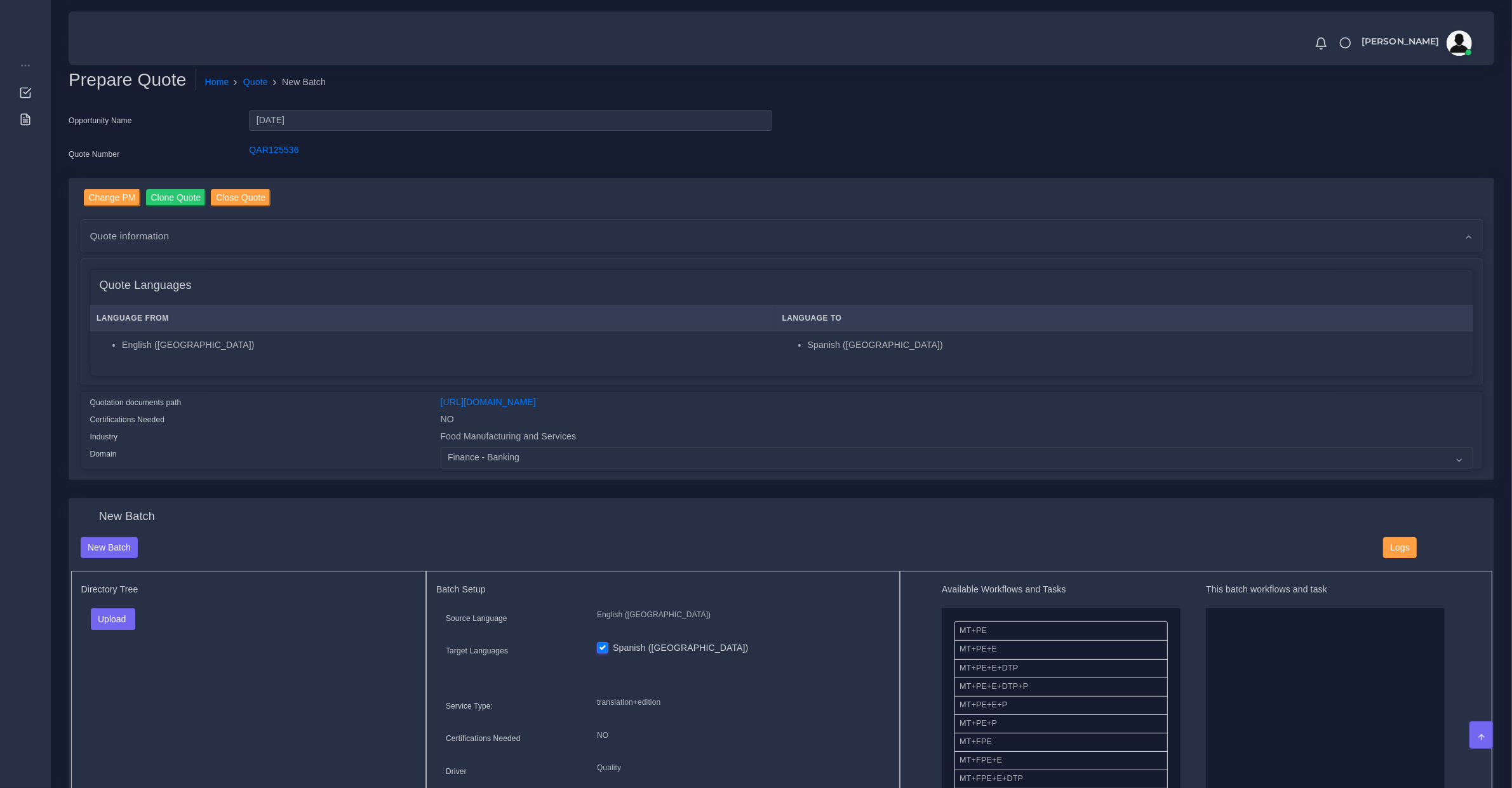
click at [129, 239] on span "Quote information" at bounding box center [130, 235] width 80 height 15
